Goal: Information Seeking & Learning: Learn about a topic

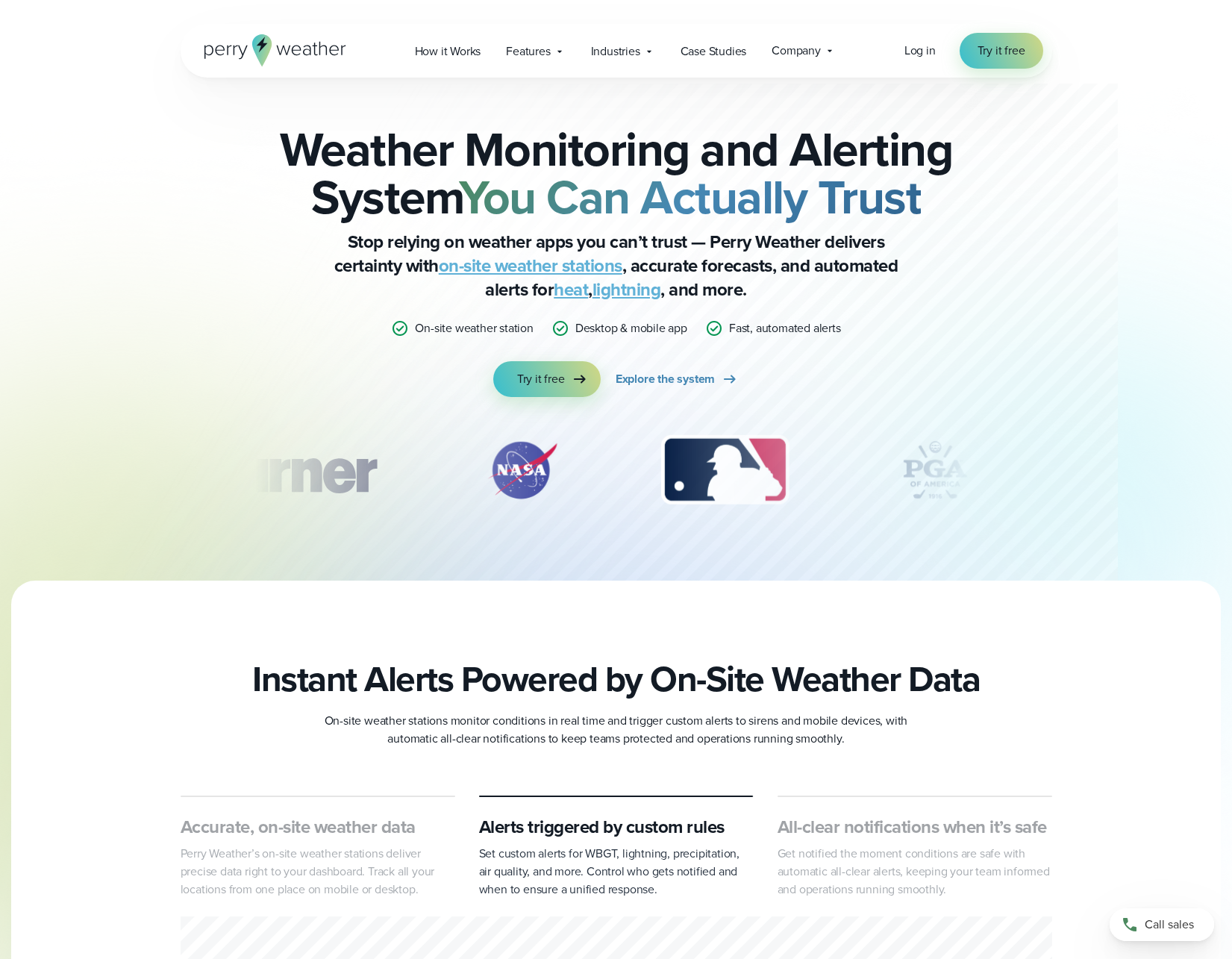
click at [104, 34] on div "Open Menu Log in Try it free How it Works" at bounding box center [616, 50] width 1074 height 54
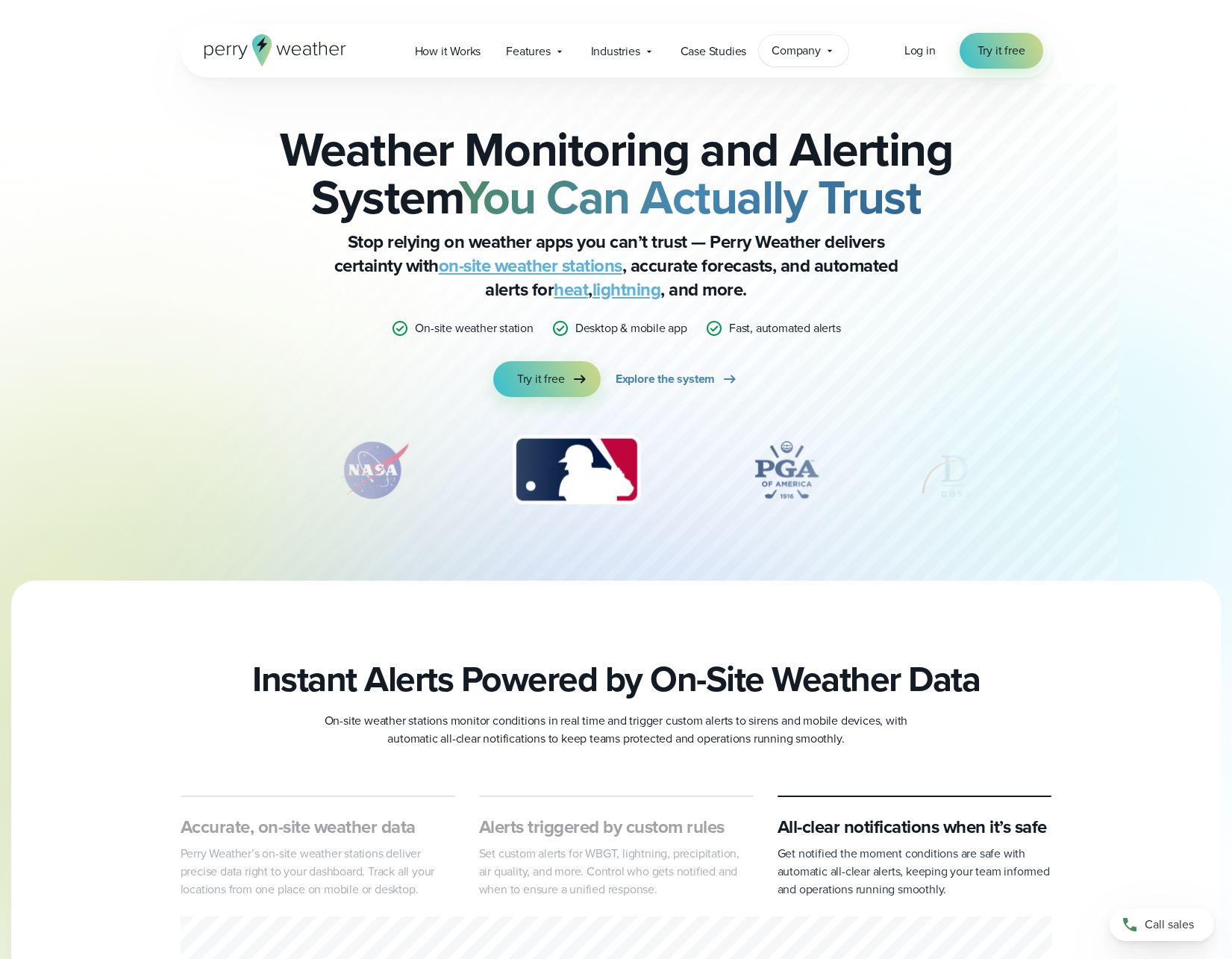
click at [832, 58] on div "Company Contact Us Reach out to us for sales or support questions" at bounding box center [803, 51] width 90 height 32
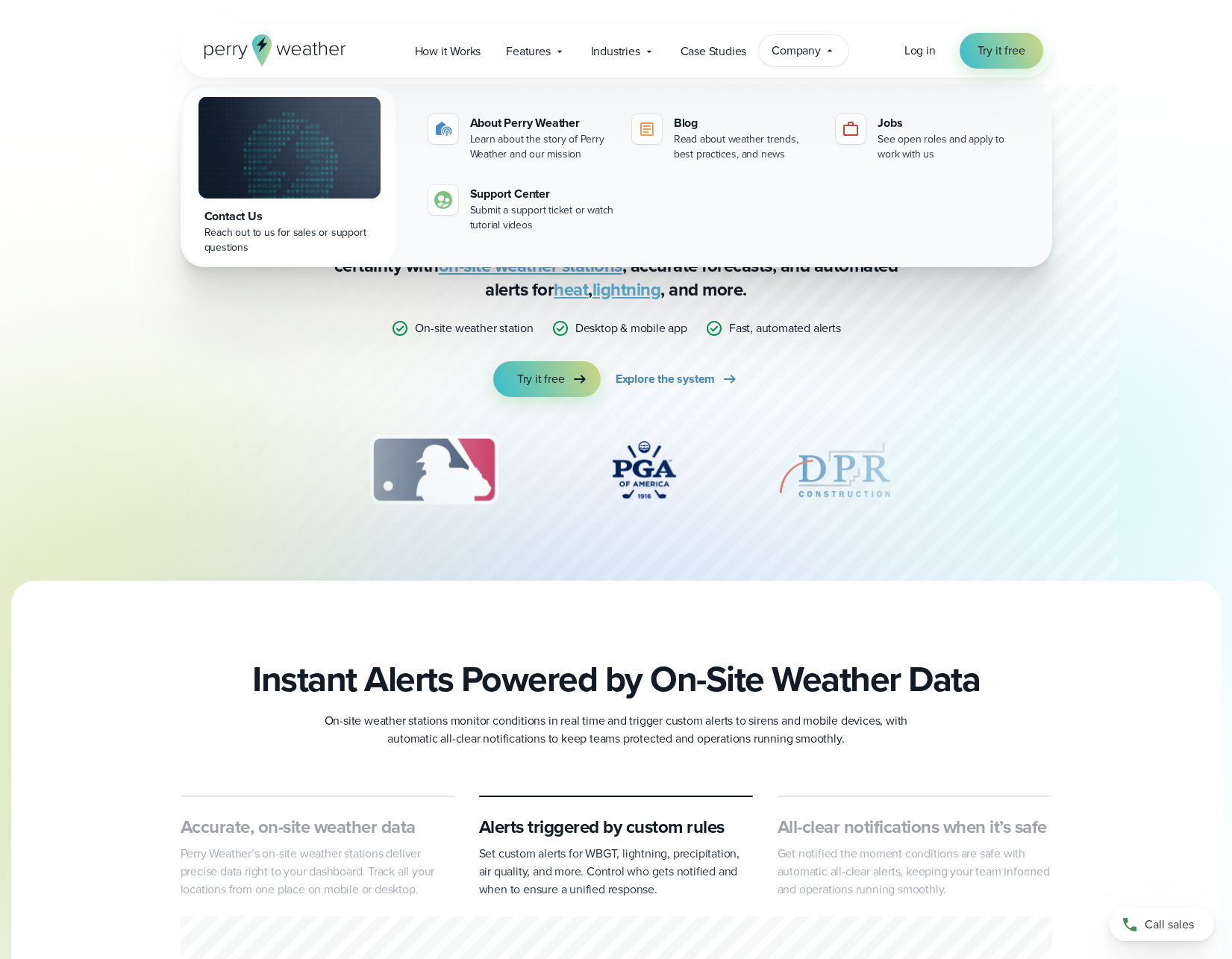
click at [125, 139] on div at bounding box center [616, 290] width 985 height 580
